Goal: Task Accomplishment & Management: Manage account settings

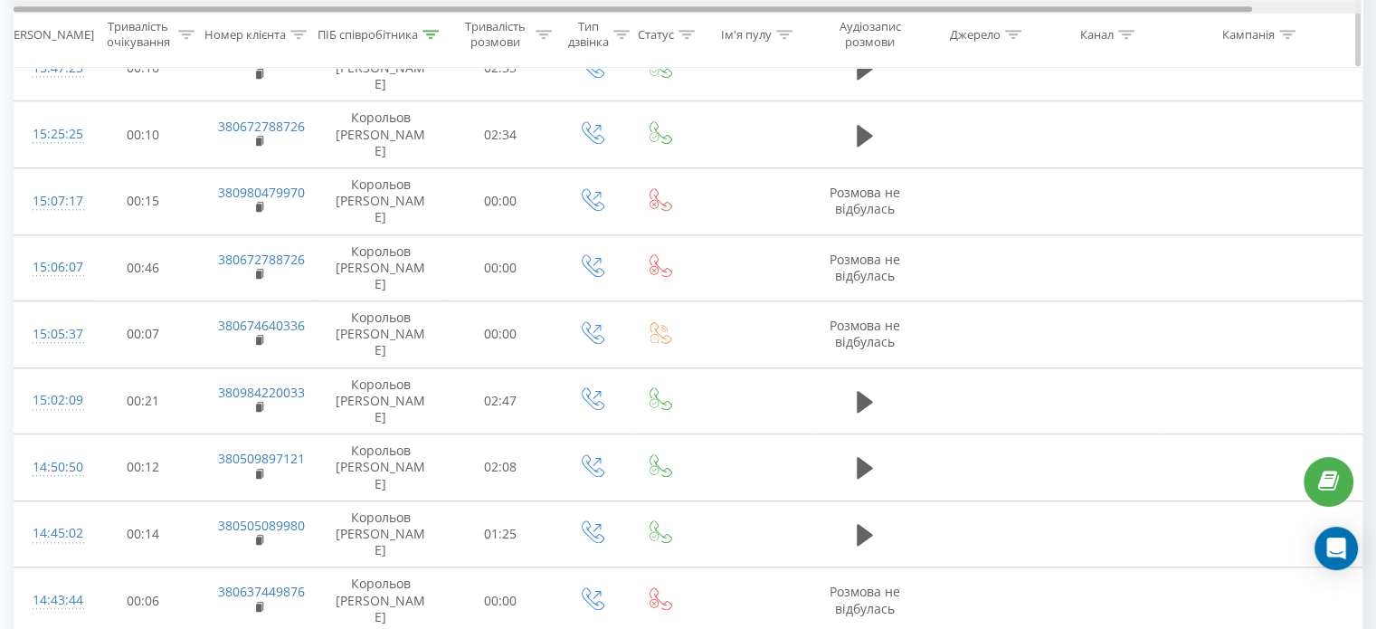
scroll to position [1532, 0]
